Goal: Find specific page/section

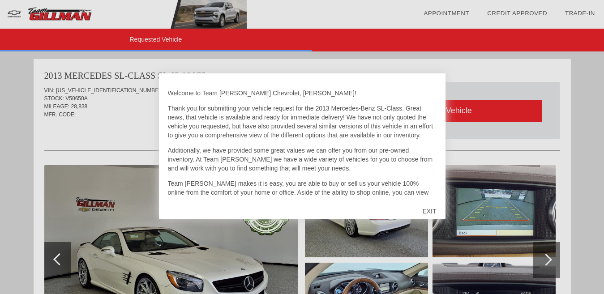
click at [431, 210] on div "EXIT" at bounding box center [429, 211] width 32 height 27
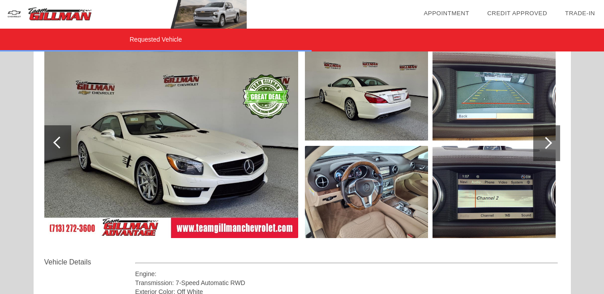
scroll to position [99, 0]
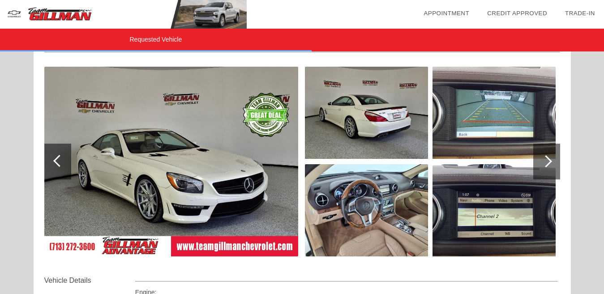
click at [210, 174] on img at bounding box center [171, 162] width 254 height 190
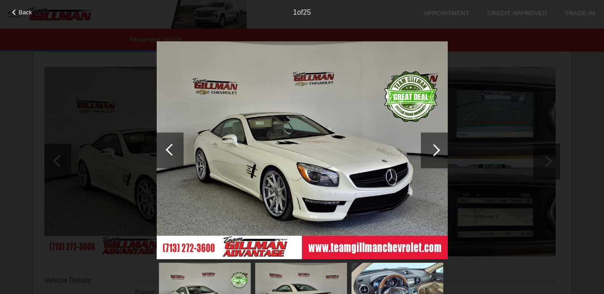
click at [437, 147] on div at bounding box center [434, 151] width 27 height 36
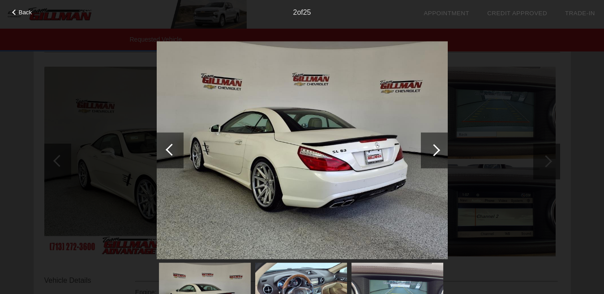
click at [437, 147] on div at bounding box center [434, 151] width 27 height 36
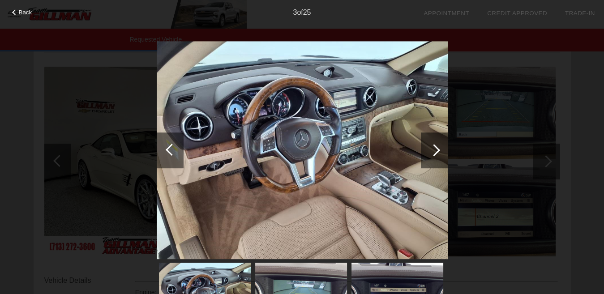
click at [437, 147] on div at bounding box center [434, 151] width 27 height 36
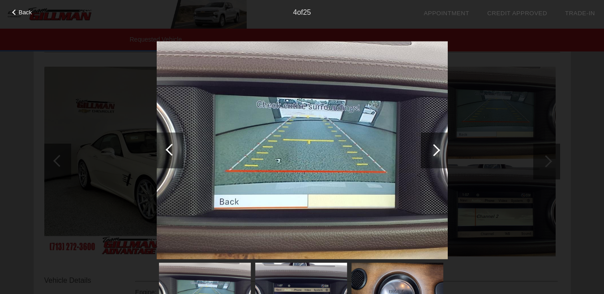
click at [437, 147] on div at bounding box center [434, 151] width 27 height 36
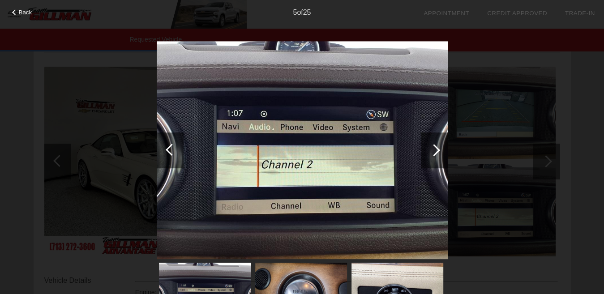
click at [437, 147] on div at bounding box center [434, 151] width 27 height 36
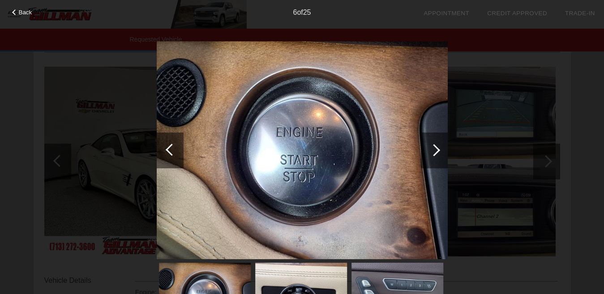
click at [437, 147] on div at bounding box center [434, 151] width 27 height 36
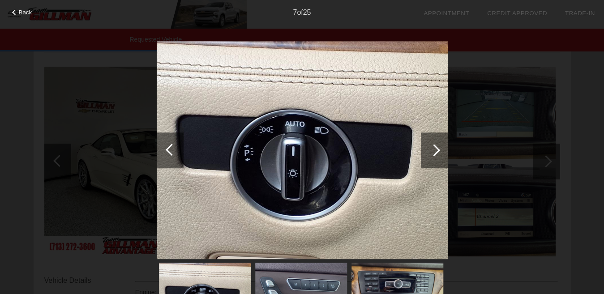
click at [437, 147] on div at bounding box center [434, 151] width 27 height 36
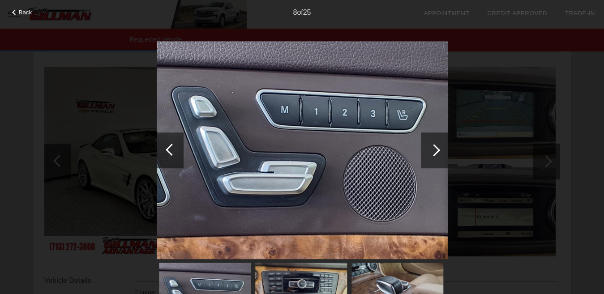
click at [437, 147] on div at bounding box center [434, 151] width 27 height 36
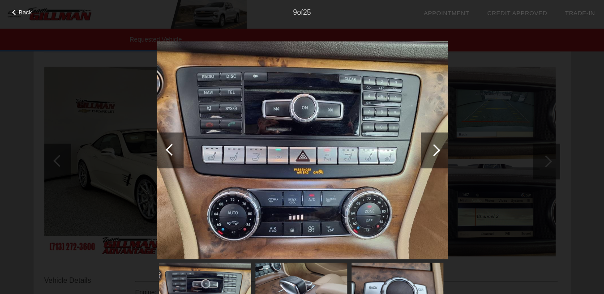
click at [437, 147] on div at bounding box center [434, 151] width 27 height 36
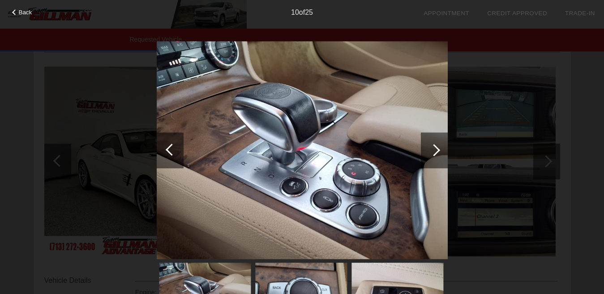
click at [437, 147] on div at bounding box center [434, 151] width 27 height 36
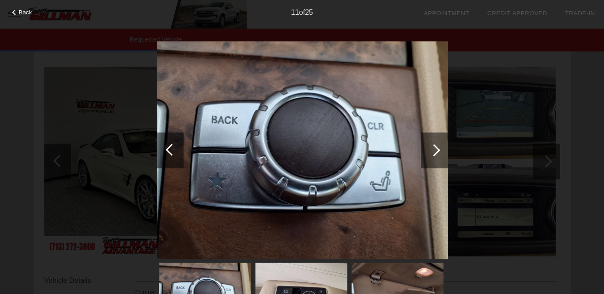
click at [437, 147] on div at bounding box center [434, 151] width 27 height 36
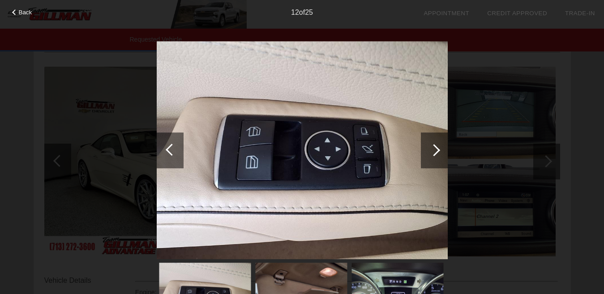
click at [437, 147] on div at bounding box center [434, 151] width 27 height 36
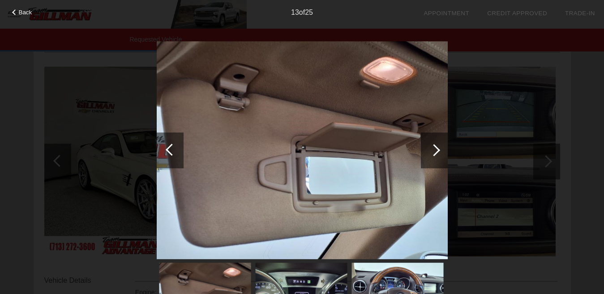
click at [437, 147] on div at bounding box center [434, 151] width 27 height 36
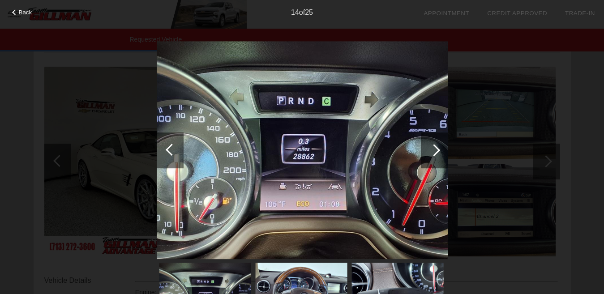
click at [437, 147] on div at bounding box center [434, 151] width 27 height 36
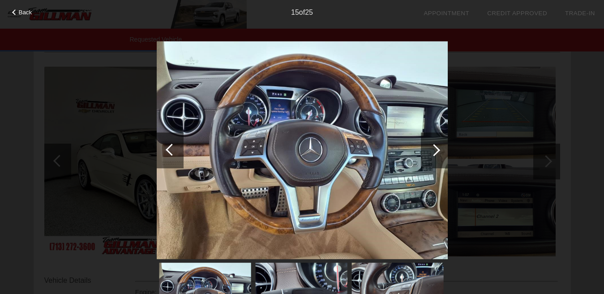
click at [437, 147] on div at bounding box center [434, 151] width 27 height 36
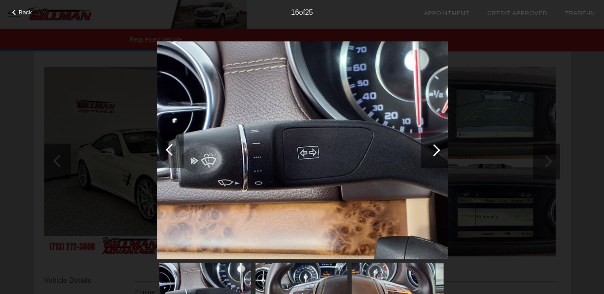
click at [437, 147] on div at bounding box center [434, 151] width 27 height 36
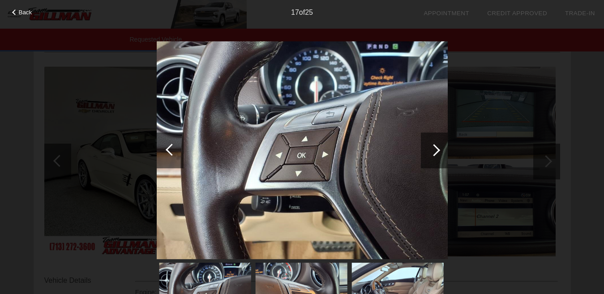
click at [437, 147] on div at bounding box center [434, 151] width 27 height 36
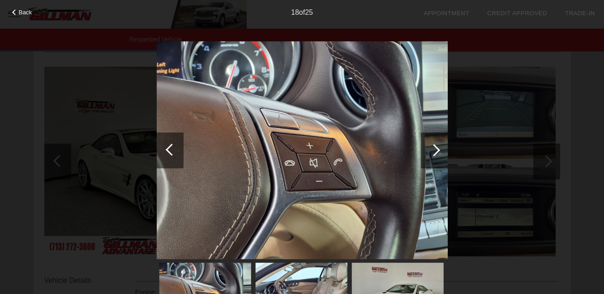
click at [437, 147] on div at bounding box center [434, 151] width 27 height 36
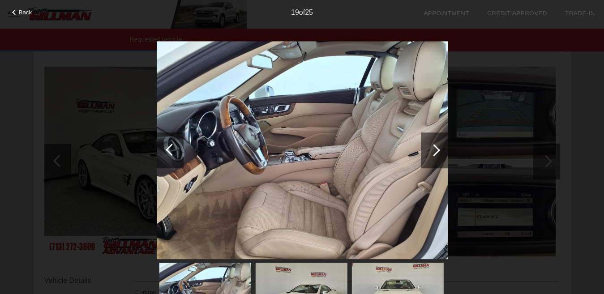
click at [437, 147] on div at bounding box center [434, 151] width 27 height 36
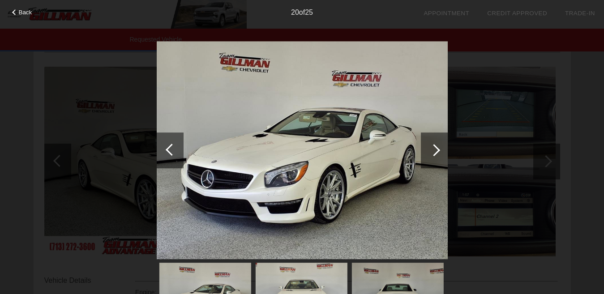
click at [437, 147] on div at bounding box center [434, 151] width 27 height 36
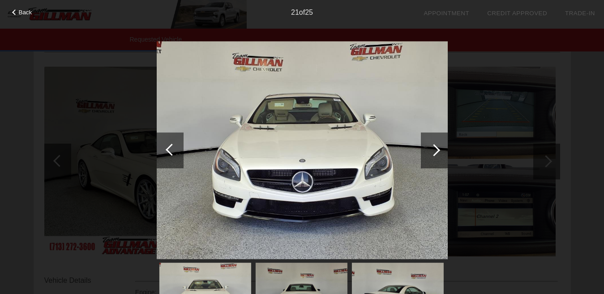
click at [437, 147] on div at bounding box center [434, 151] width 27 height 36
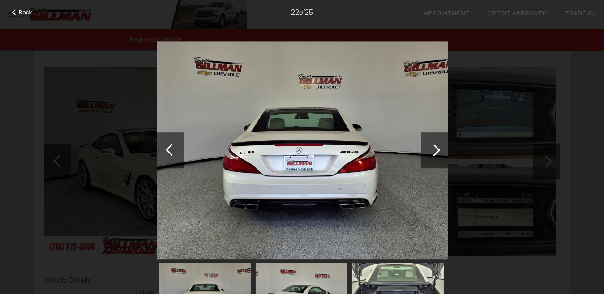
click at [437, 147] on div at bounding box center [434, 151] width 27 height 36
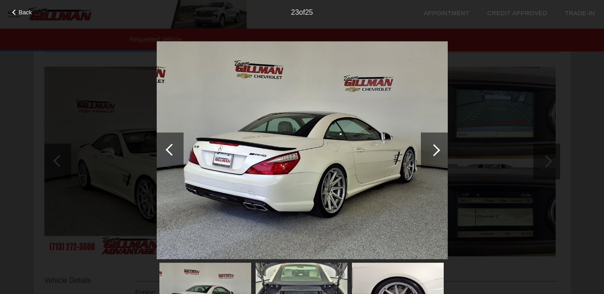
click at [437, 147] on div at bounding box center [434, 151] width 27 height 36
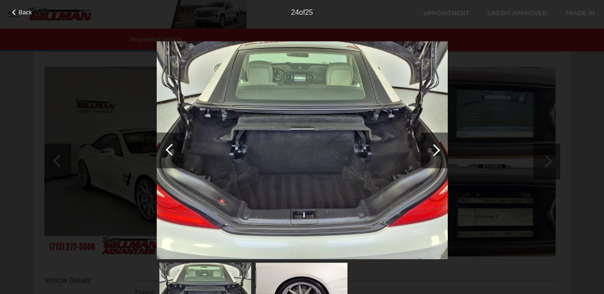
click at [437, 147] on div at bounding box center [434, 151] width 27 height 36
